Goal: Task Accomplishment & Management: Complete application form

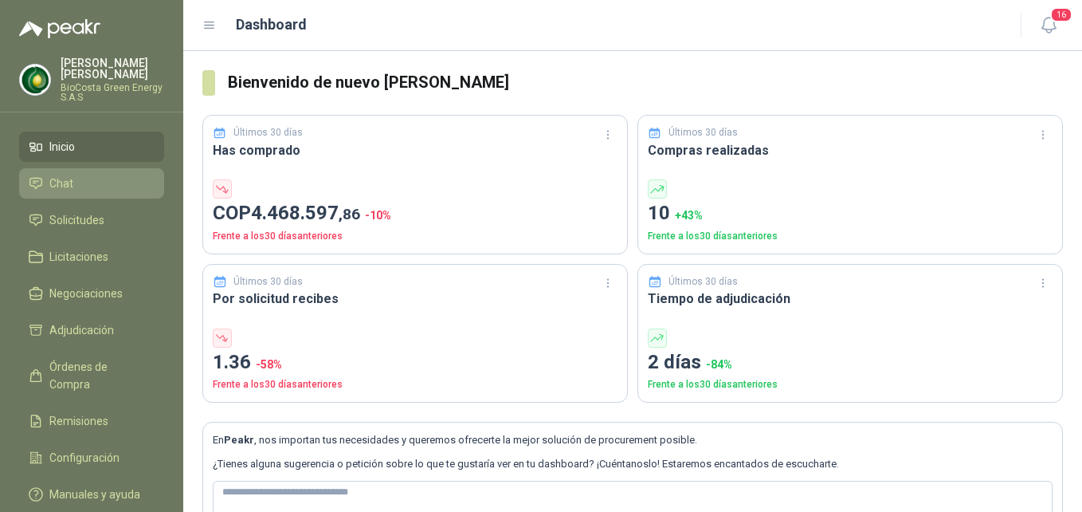
click at [67, 179] on span "Chat" at bounding box center [61, 184] width 24 height 18
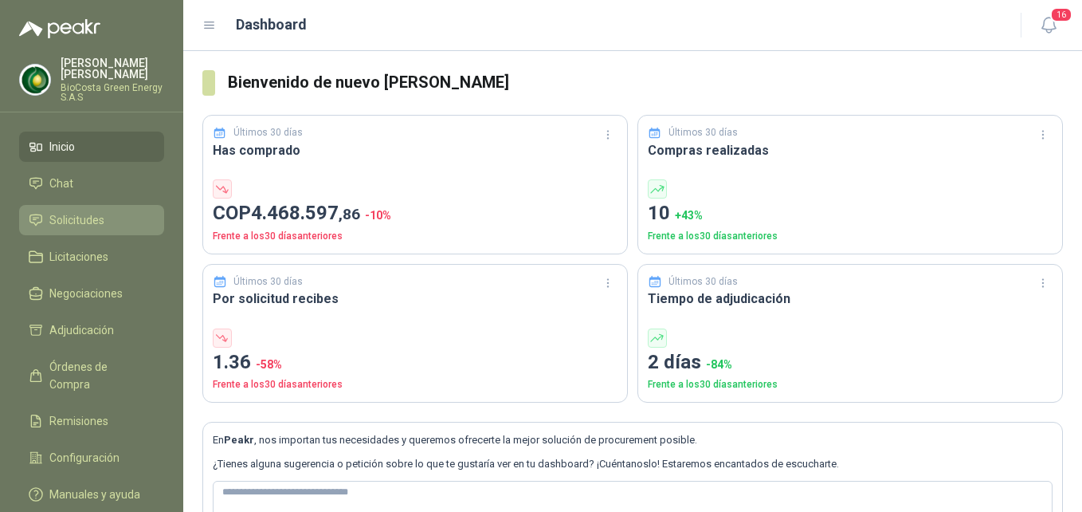
click at [90, 226] on span "Solicitudes" at bounding box center [76, 220] width 55 height 18
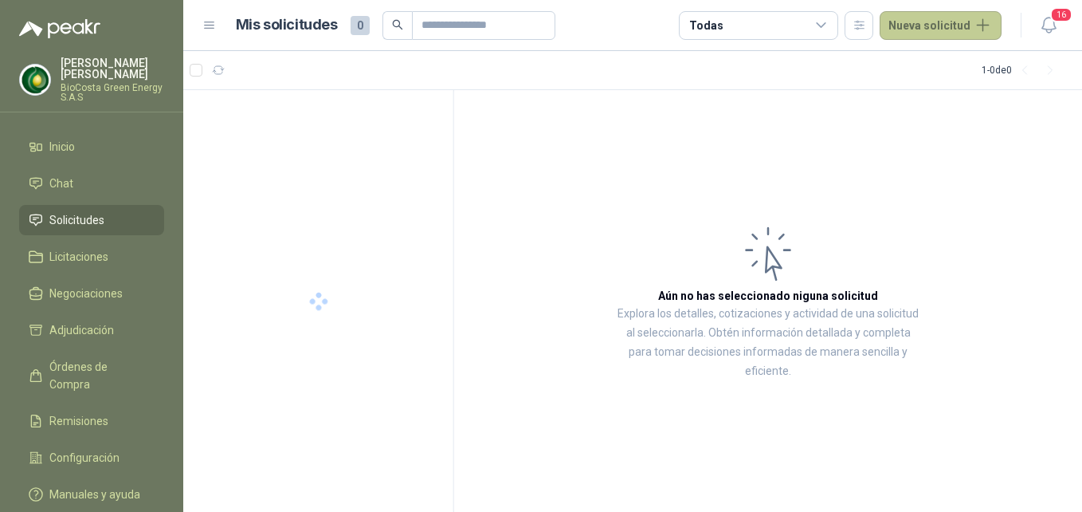
click at [935, 32] on button "Nueva solicitud" at bounding box center [941, 25] width 122 height 29
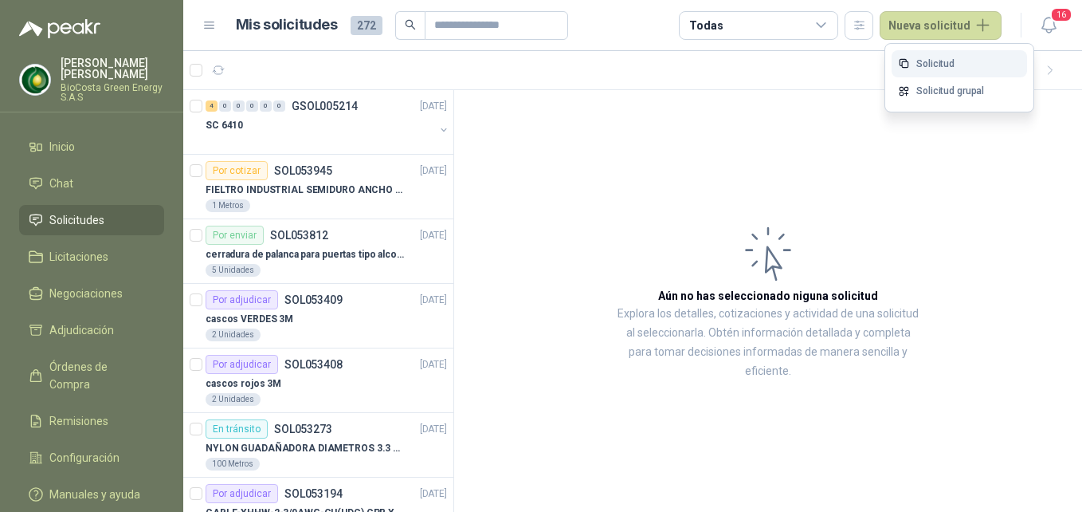
click at [909, 64] on icon at bounding box center [904, 63] width 12 height 12
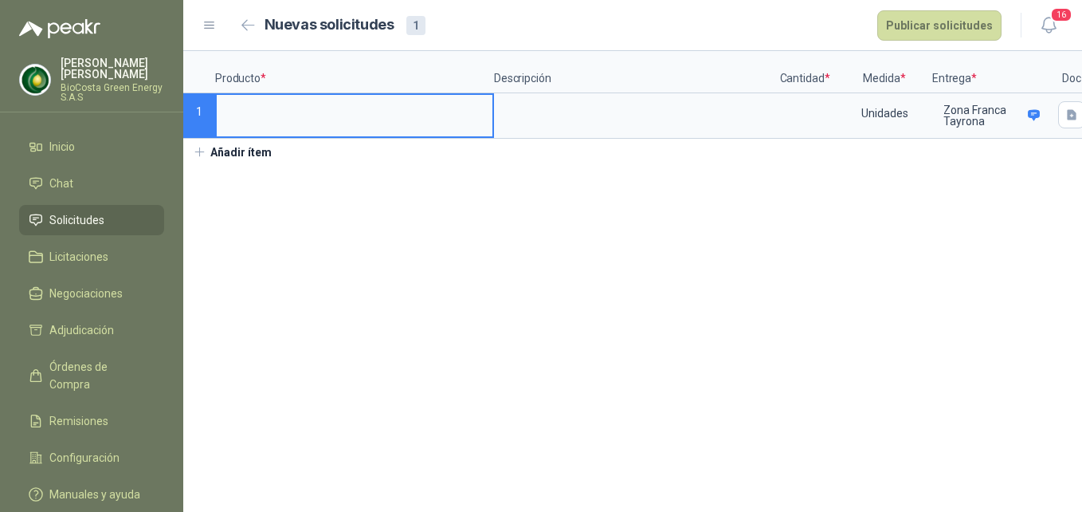
click at [346, 100] on input at bounding box center [355, 110] width 276 height 31
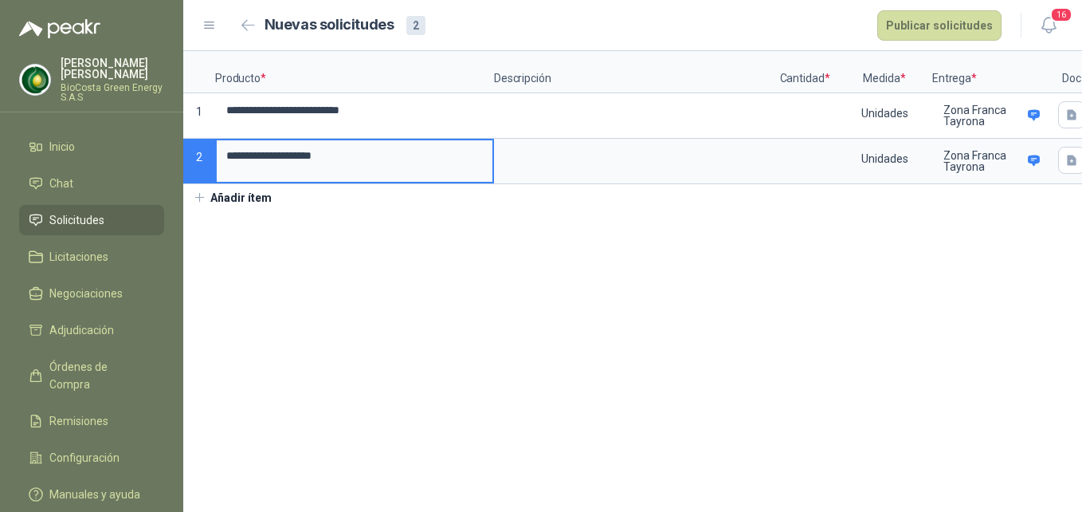
click at [350, 159] on input "**********" at bounding box center [355, 155] width 276 height 31
drag, startPoint x: 367, startPoint y: 159, endPoint x: 196, endPoint y: 161, distance: 171.4
click at [196, 161] on div "**********" at bounding box center [632, 117] width 899 height 133
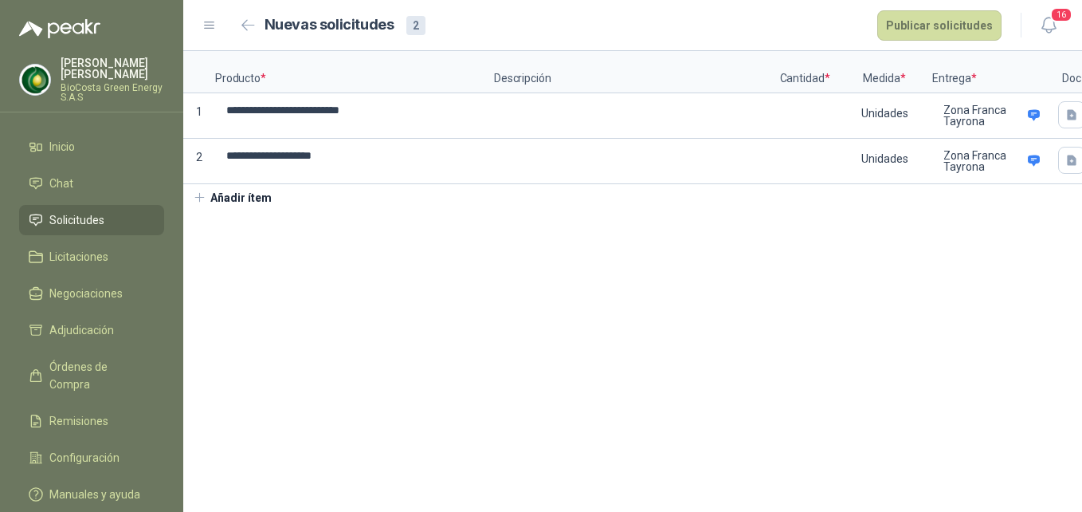
click at [112, 220] on li "Solicitudes" at bounding box center [92, 220] width 126 height 18
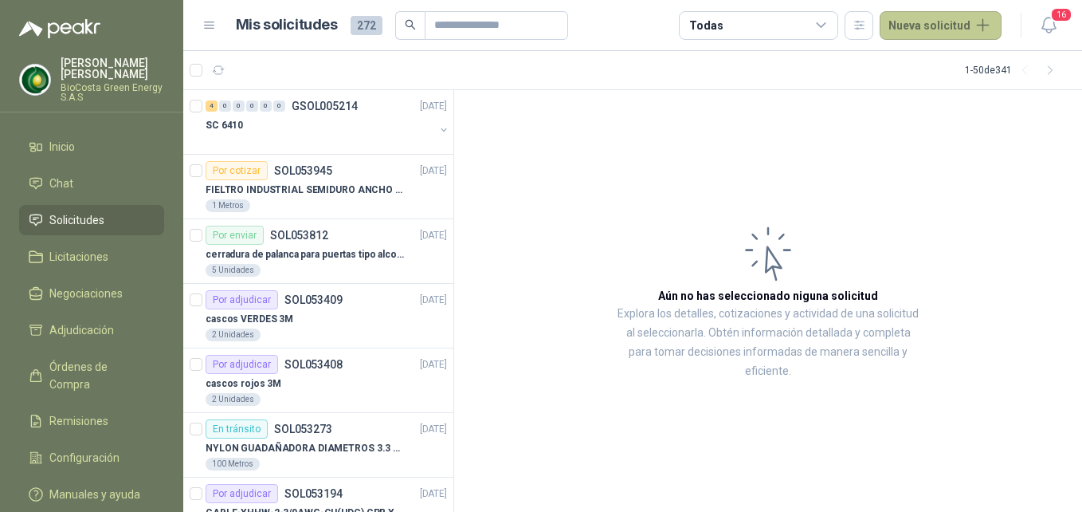
click at [913, 28] on button "Nueva solicitud" at bounding box center [941, 25] width 122 height 29
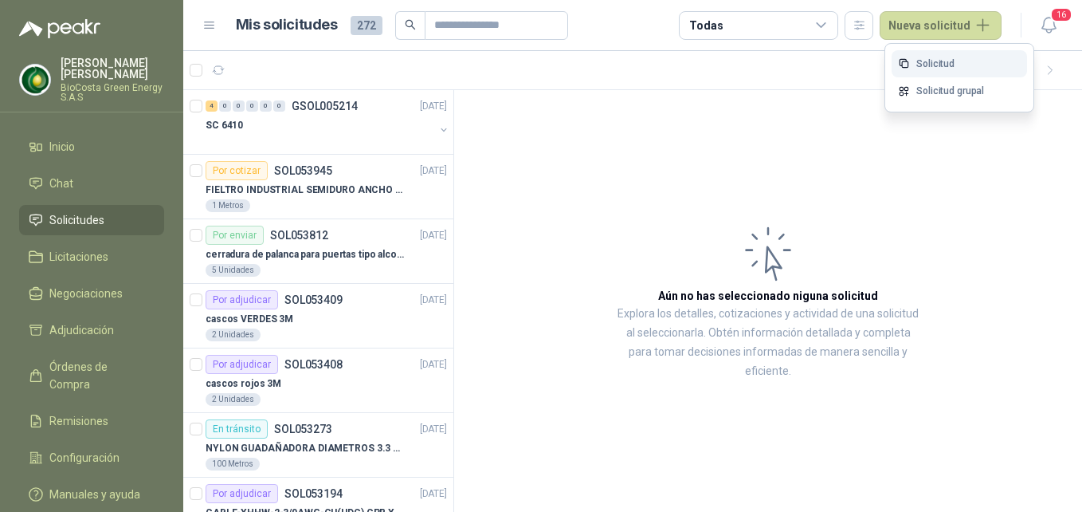
click at [919, 64] on link "Solicitud" at bounding box center [959, 64] width 135 height 28
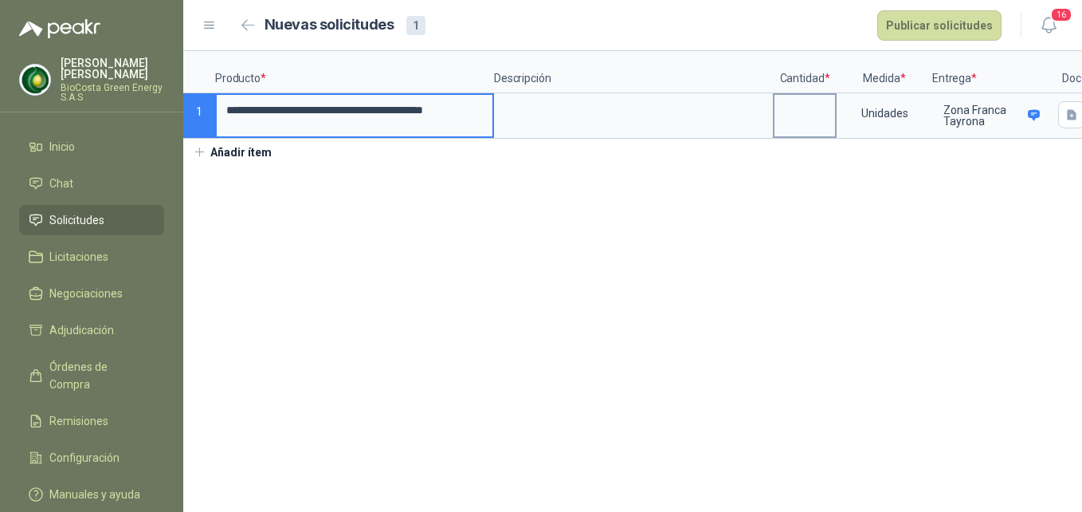
click at [831, 130] on label at bounding box center [805, 115] width 61 height 41
click at [831, 126] on input at bounding box center [805, 110] width 61 height 31
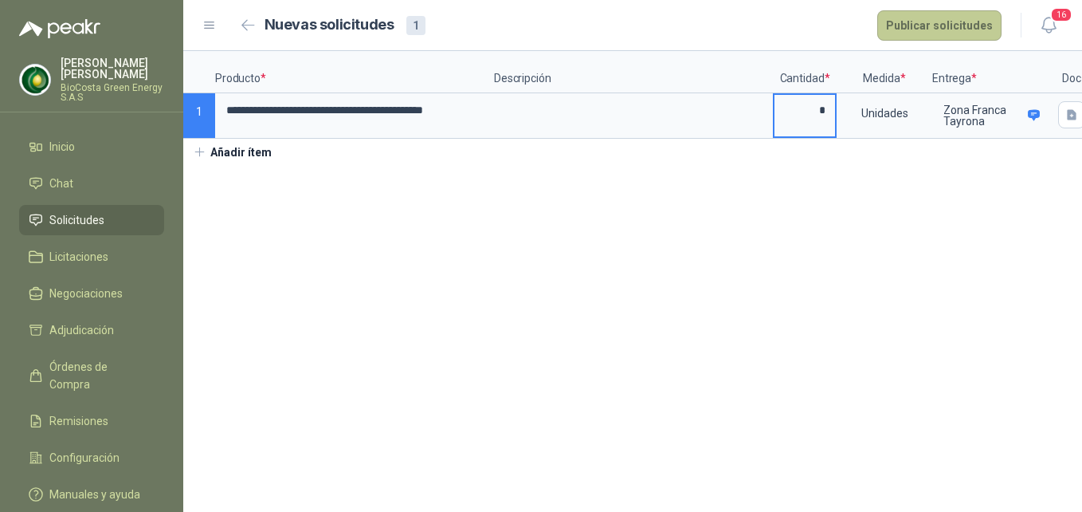
type input "*"
click at [936, 26] on button "Publicar solicitudes" at bounding box center [940, 25] width 124 height 30
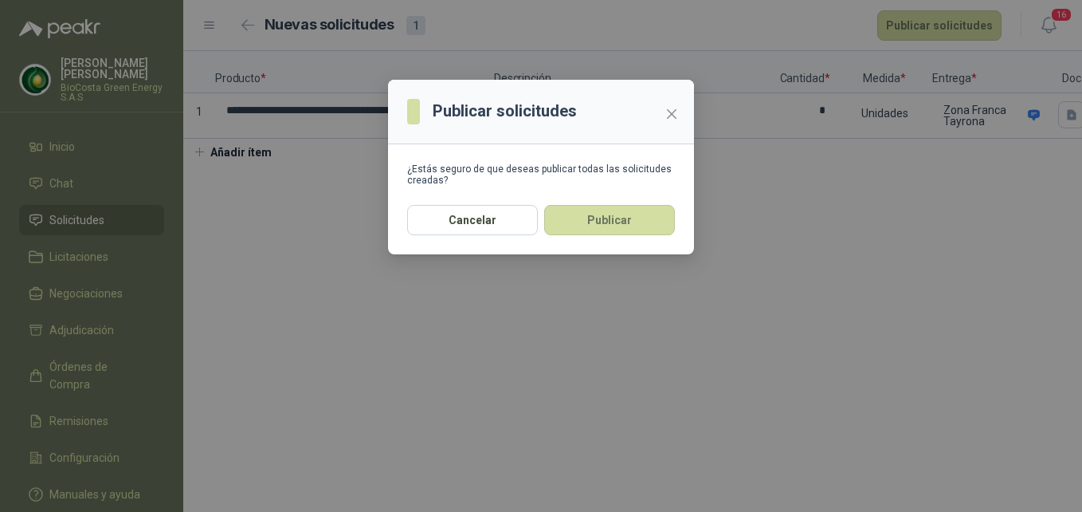
click at [628, 220] on button "Publicar" at bounding box center [609, 220] width 131 height 30
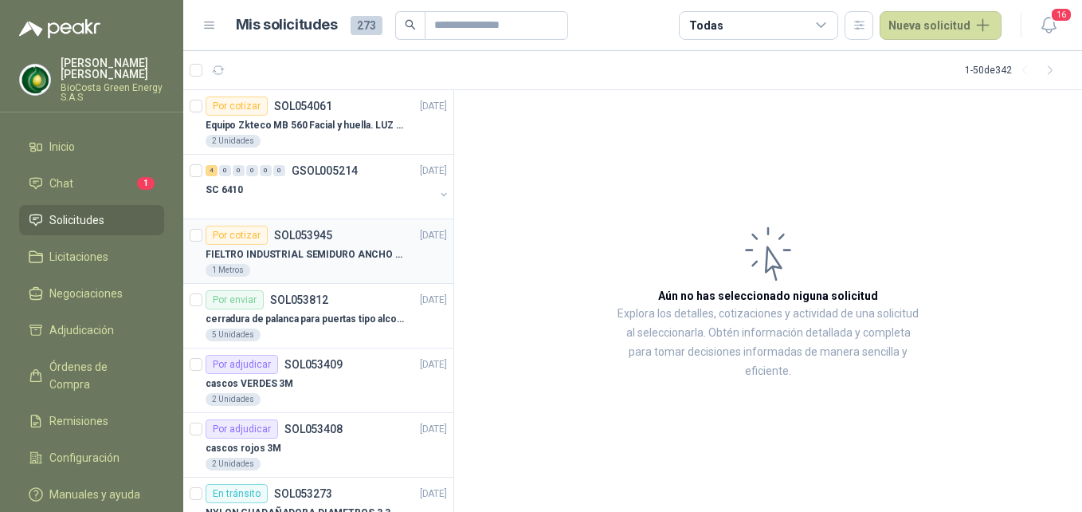
click at [314, 266] on div "1 Metros" at bounding box center [327, 270] width 242 height 13
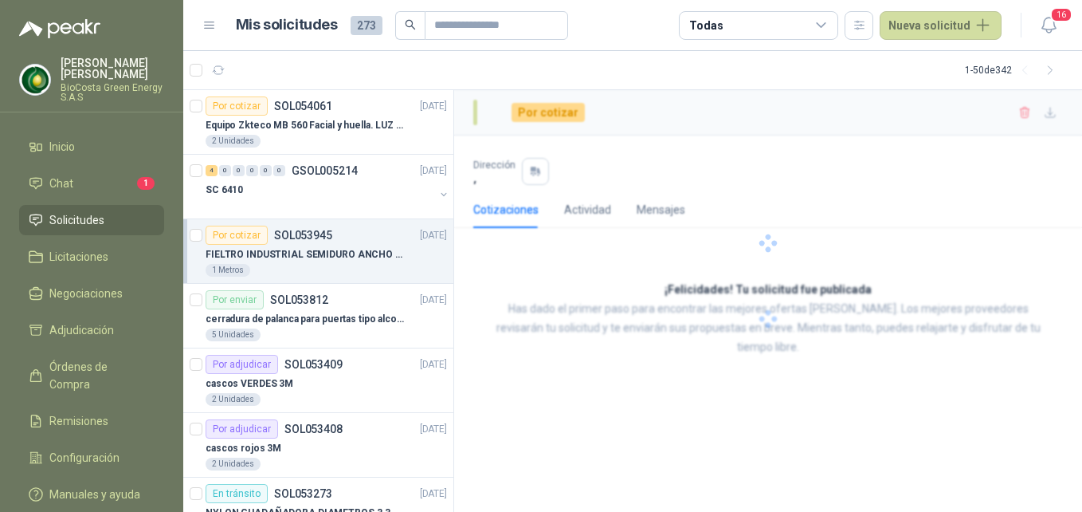
click at [146, 162] on ul "Inicio Chat 1 Solicitudes Licitaciones Negociaciones Adjudicación Órdenes de Co…" at bounding box center [91, 324] width 183 height 384
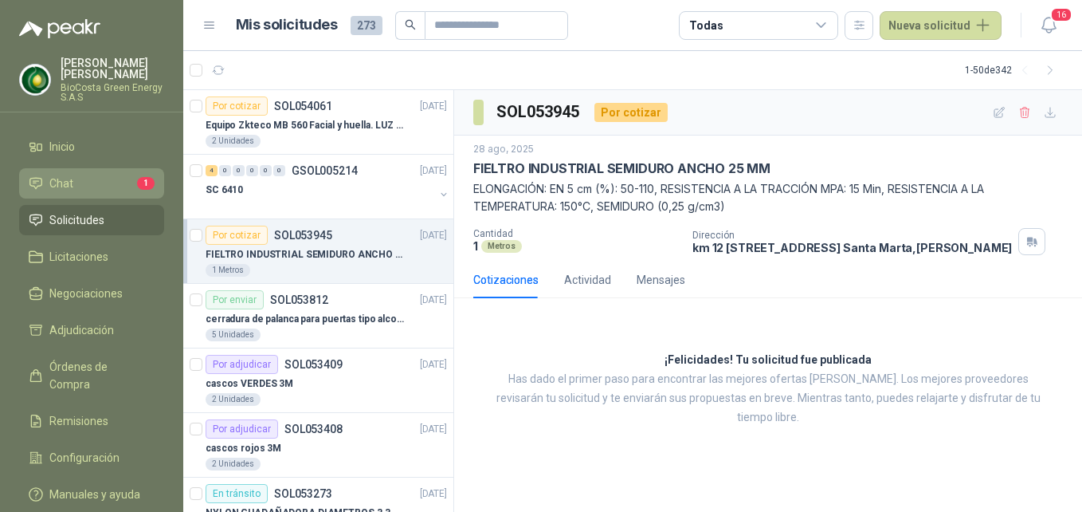
click at [142, 168] on link "Chat 1" at bounding box center [91, 183] width 145 height 30
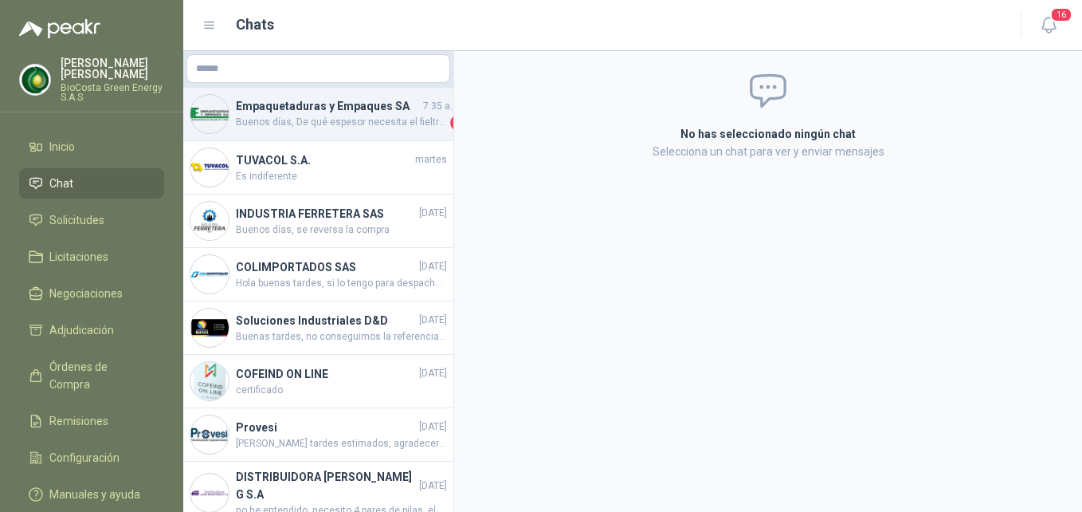
click at [289, 131] on div "Empaquetaduras y Empaques SA 7:35 a. m. Buenos días, De qué espesor necesita el…" at bounding box center [318, 114] width 270 height 53
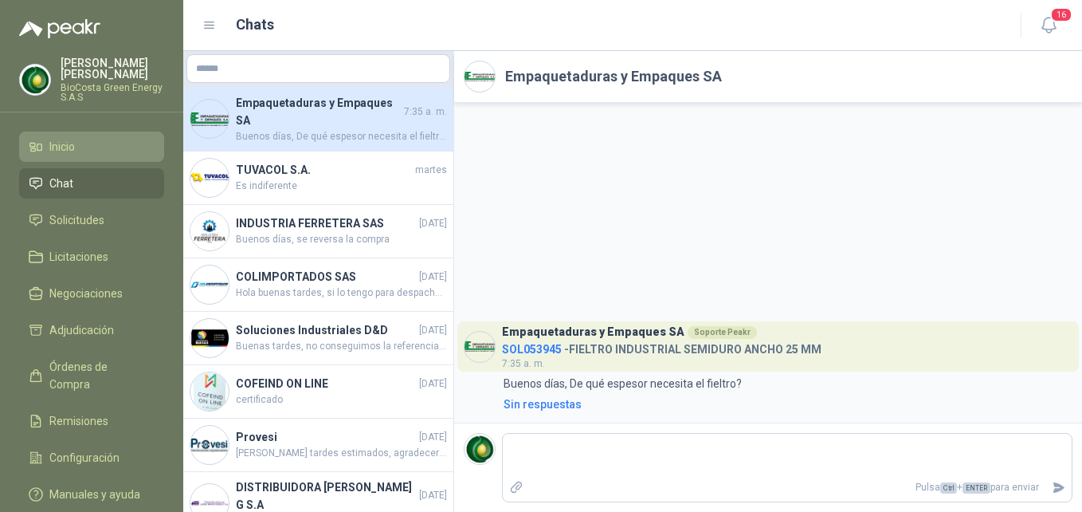
click at [105, 153] on li "Inicio" at bounding box center [92, 147] width 126 height 18
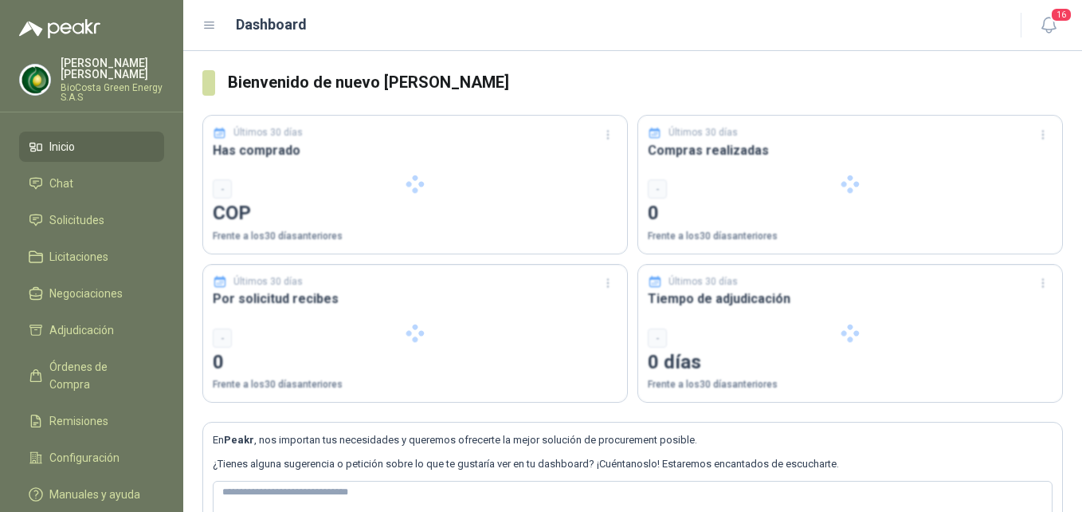
click at [92, 199] on ul "Inicio Chat Solicitudes Licitaciones Negociaciones Adjudicación Órdenes de Comp…" at bounding box center [91, 324] width 183 height 384
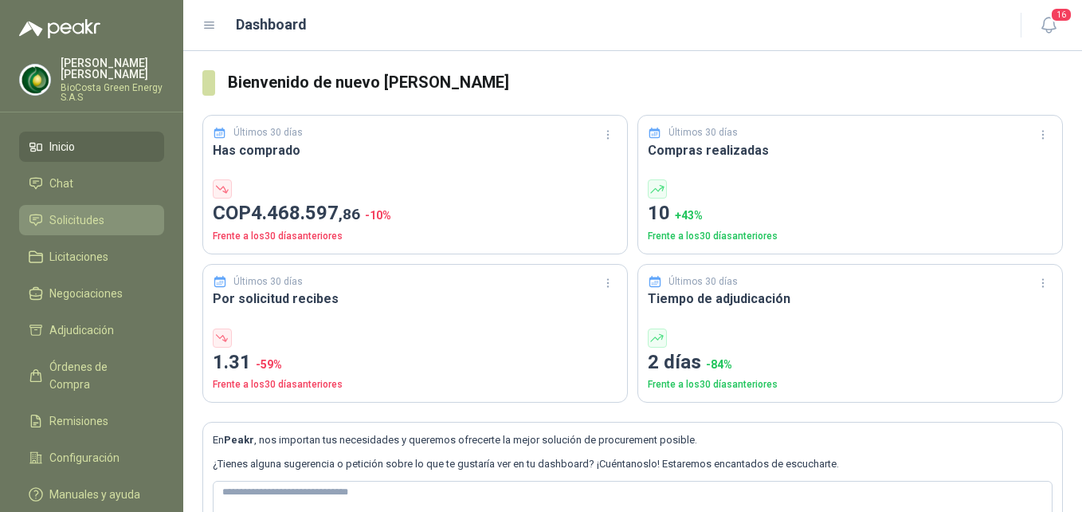
click at [88, 222] on span "Solicitudes" at bounding box center [76, 220] width 55 height 18
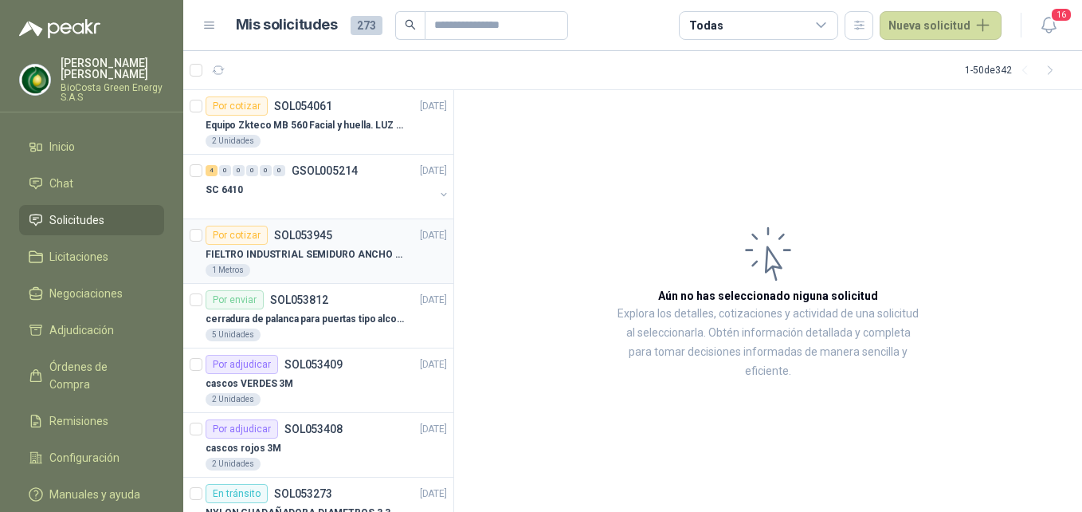
click at [301, 265] on div "1 Metros" at bounding box center [327, 270] width 242 height 13
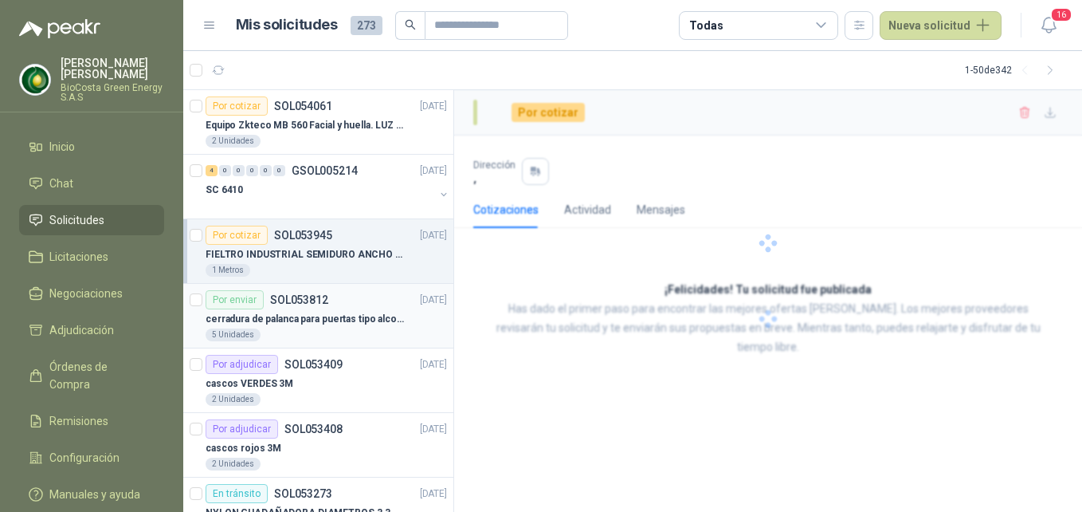
click at [301, 297] on p "SOL053812" at bounding box center [299, 299] width 58 height 11
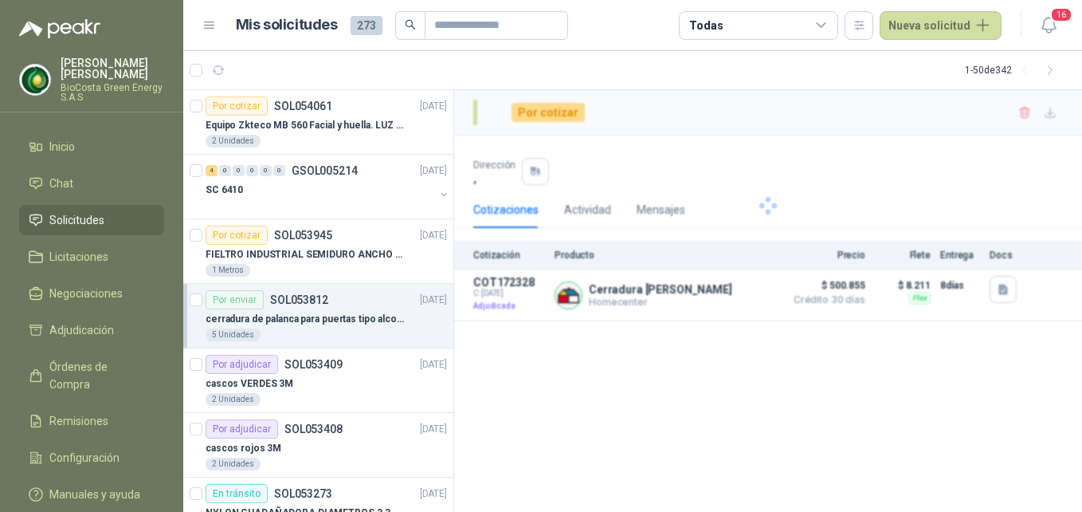
click at [305, 344] on article "Por enviar SOL053812 [DATE] cerradura de palanca para puertas tipo alcoba marca…" at bounding box center [318, 316] width 270 height 65
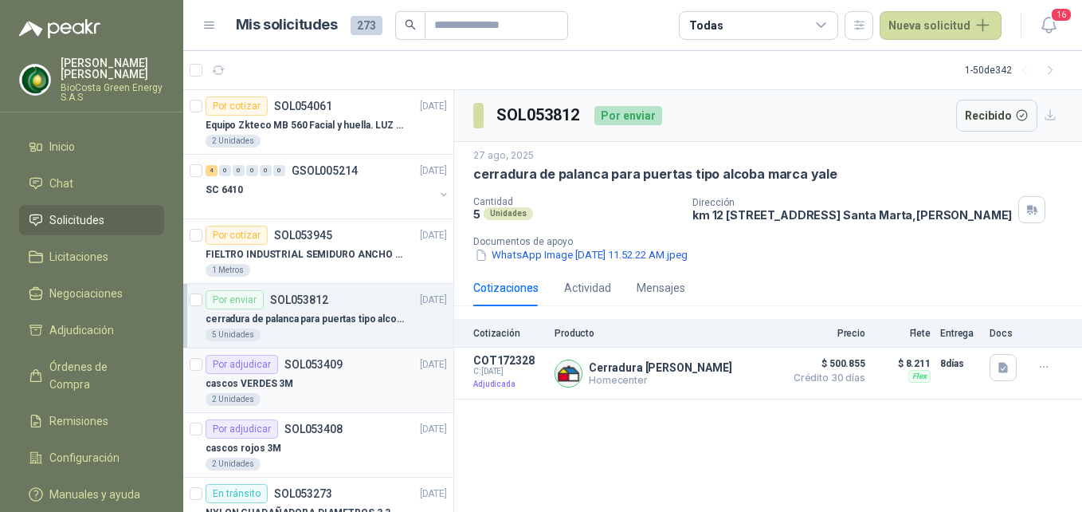
click at [338, 393] on div "cascos VERDES 3M 2 Unidades" at bounding box center [327, 390] width 242 height 32
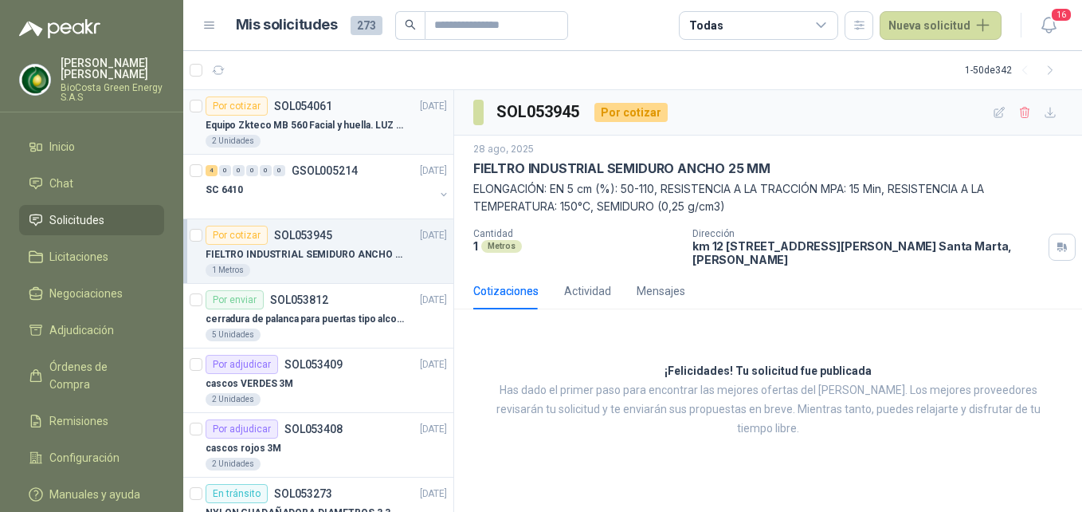
click at [352, 123] on p "Equipo Zkteco MB 560 Facial y huella. LUZ VISIBLE" at bounding box center [305, 125] width 198 height 15
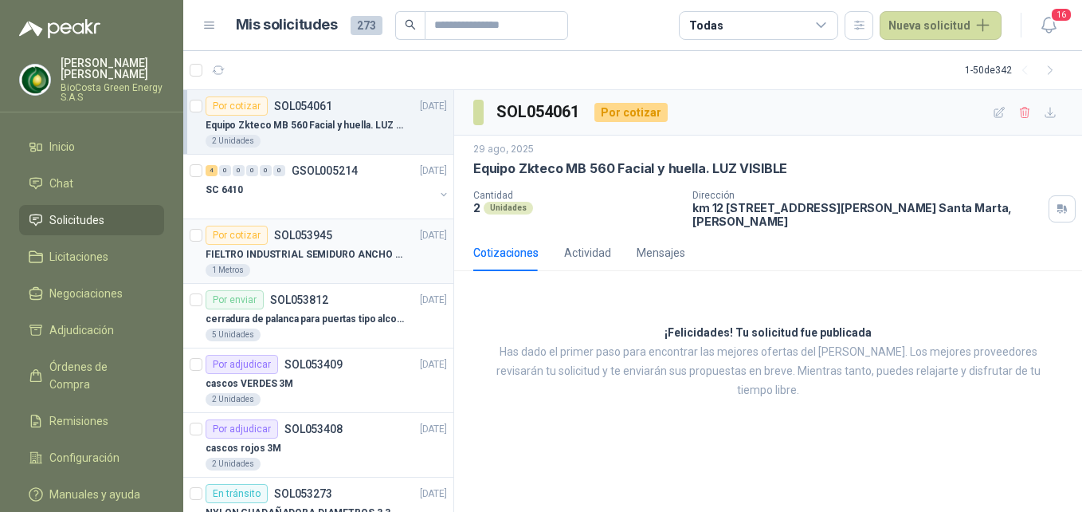
click at [328, 263] on div "FIELTRO INDUSTRIAL SEMIDURO ANCHO 25 MM" at bounding box center [327, 254] width 242 height 19
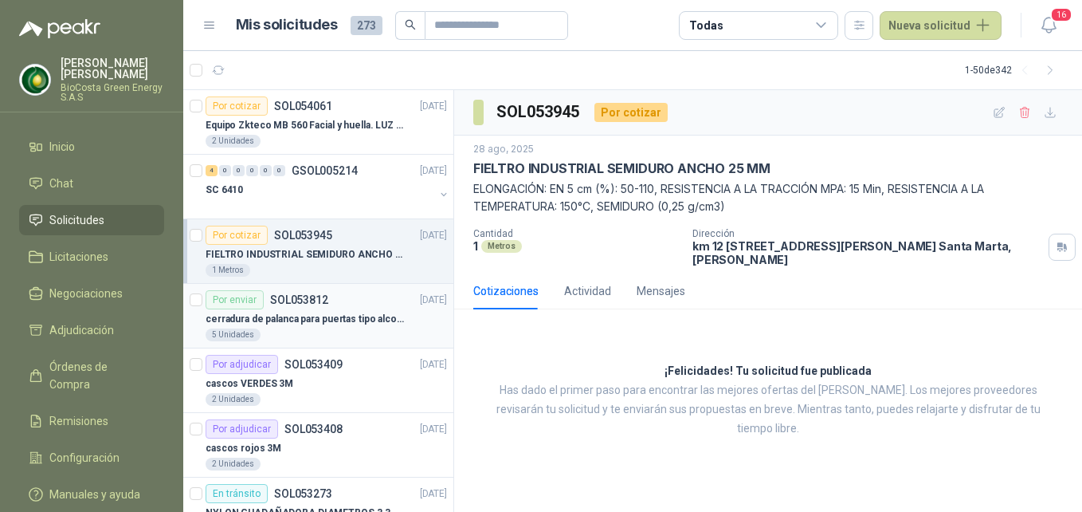
click at [333, 319] on p "cerradura de palanca para puertas tipo alcoba marca yale" at bounding box center [305, 319] width 198 height 15
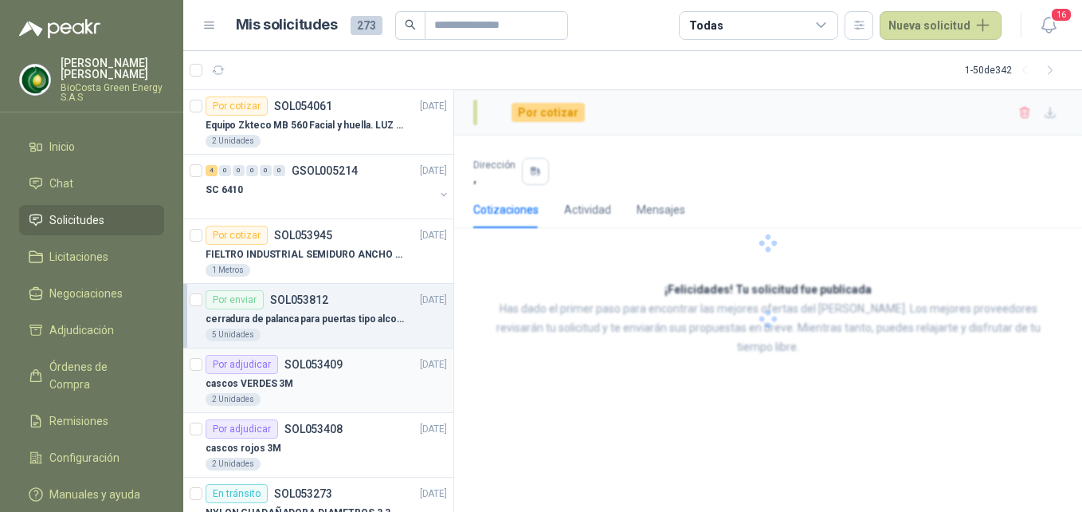
click at [342, 395] on div "2 Unidades" at bounding box center [327, 399] width 242 height 13
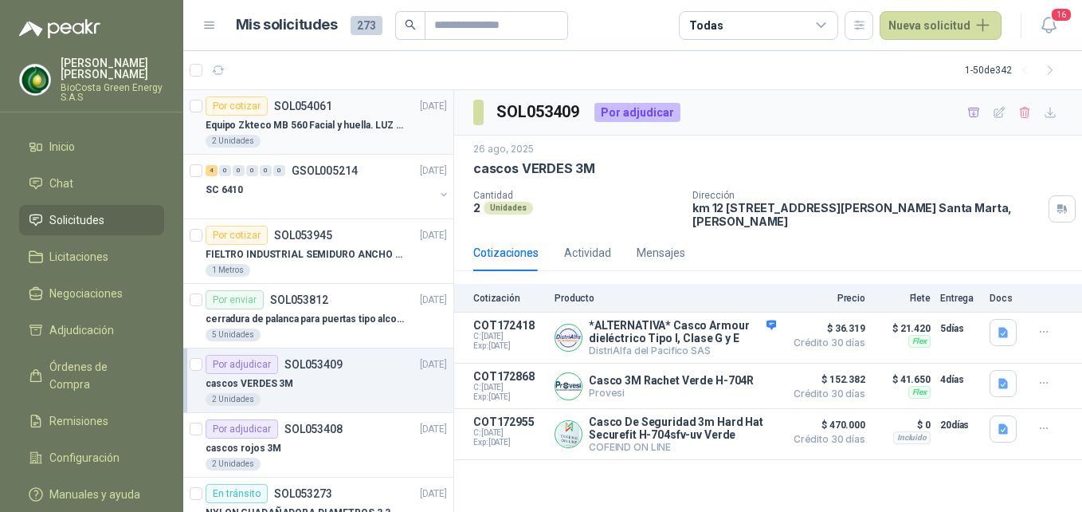
click at [345, 146] on div "2 Unidades" at bounding box center [327, 141] width 242 height 13
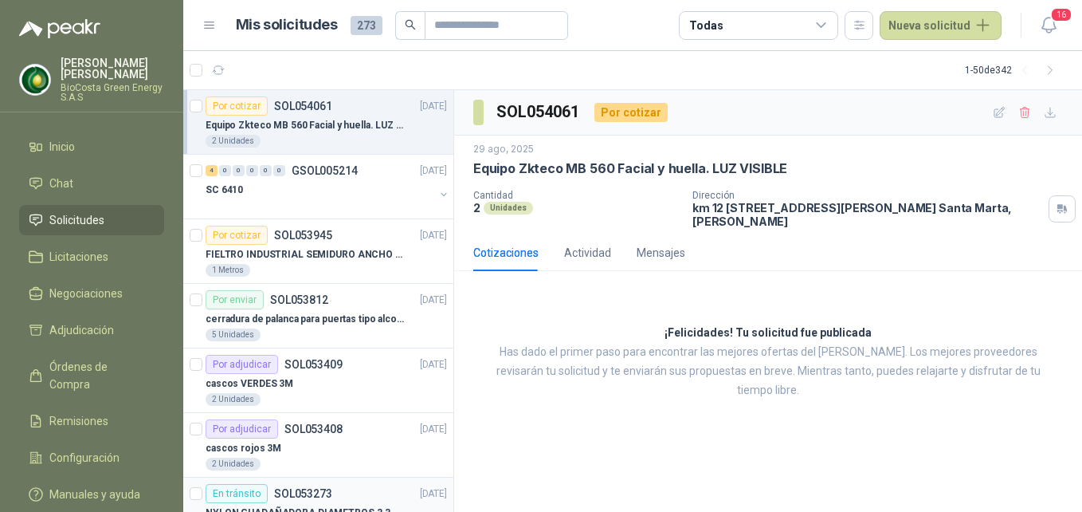
scroll to position [80, 0]
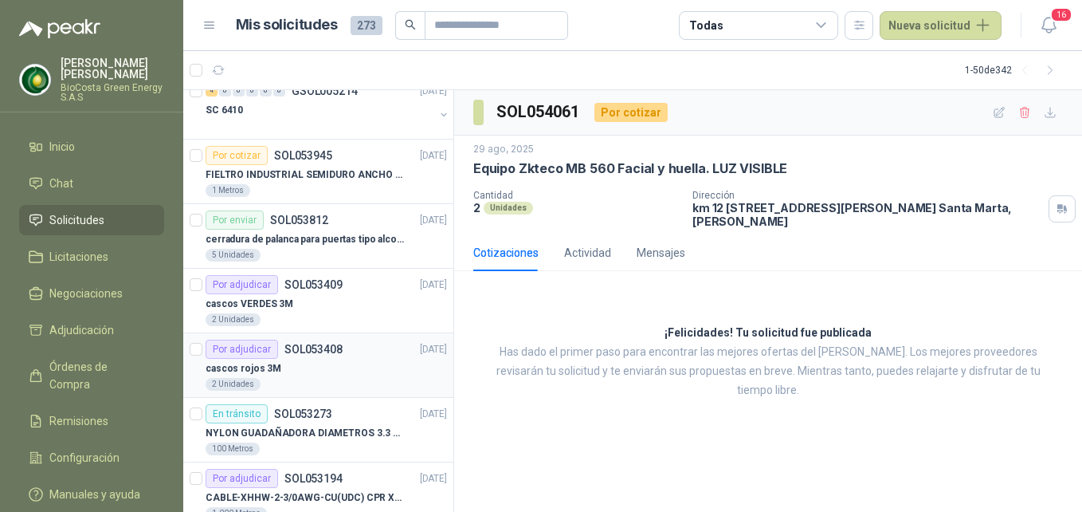
click at [324, 360] on div "cascos rojos 3M" at bounding box center [327, 368] width 242 height 19
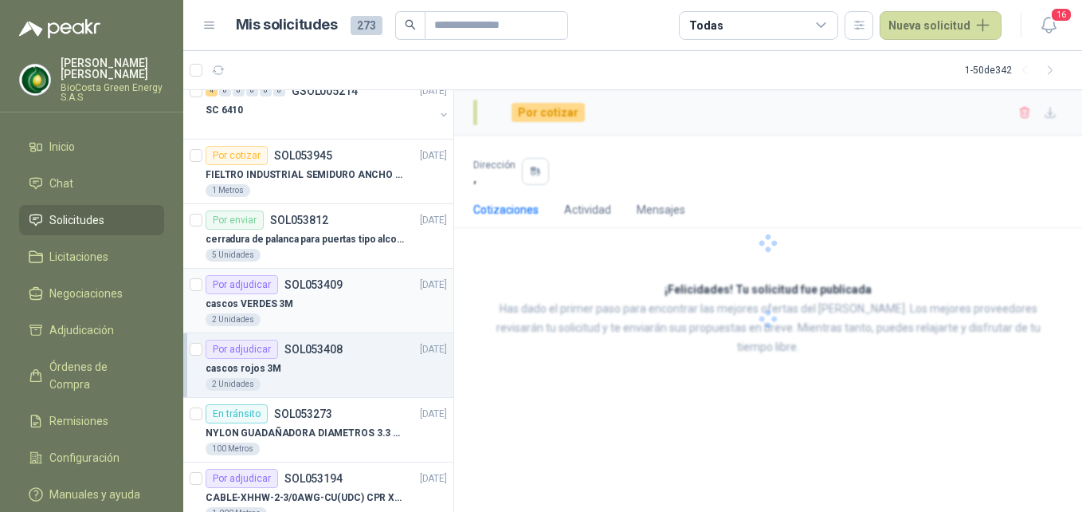
click at [329, 312] on div "cascos VERDES 3M" at bounding box center [327, 303] width 242 height 19
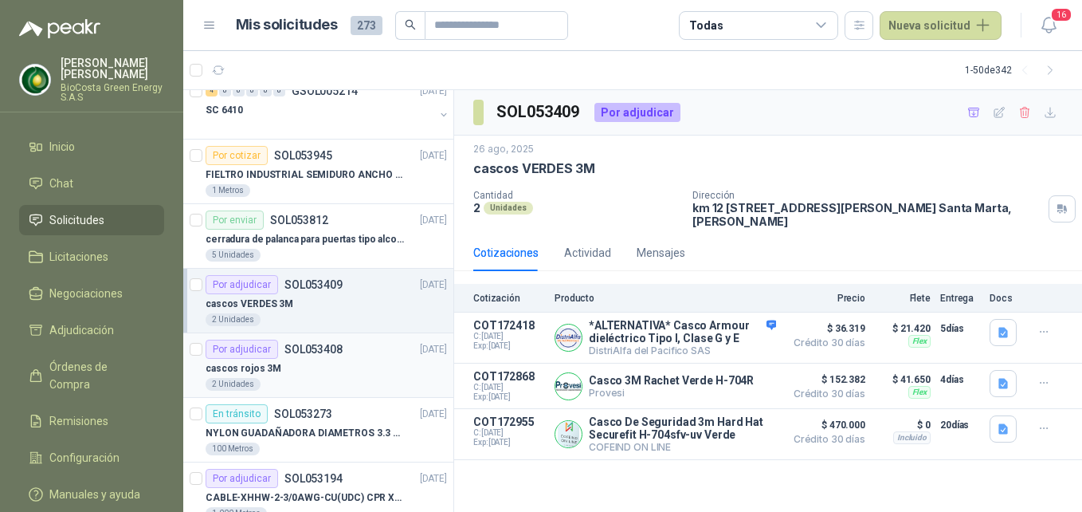
click at [320, 391] on article "Por adjudicar SOL053408 26/08/25 cascos rojos 3M 2 Unidades" at bounding box center [318, 365] width 270 height 65
